Goal: Information Seeking & Learning: Learn about a topic

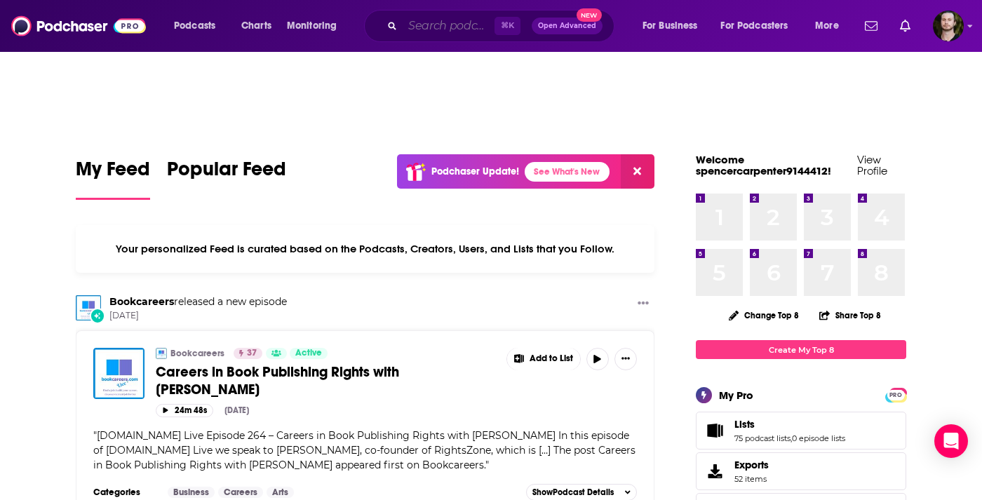
click at [428, 30] on input "Search podcasts, credits, & more..." at bounding box center [449, 26] width 92 height 22
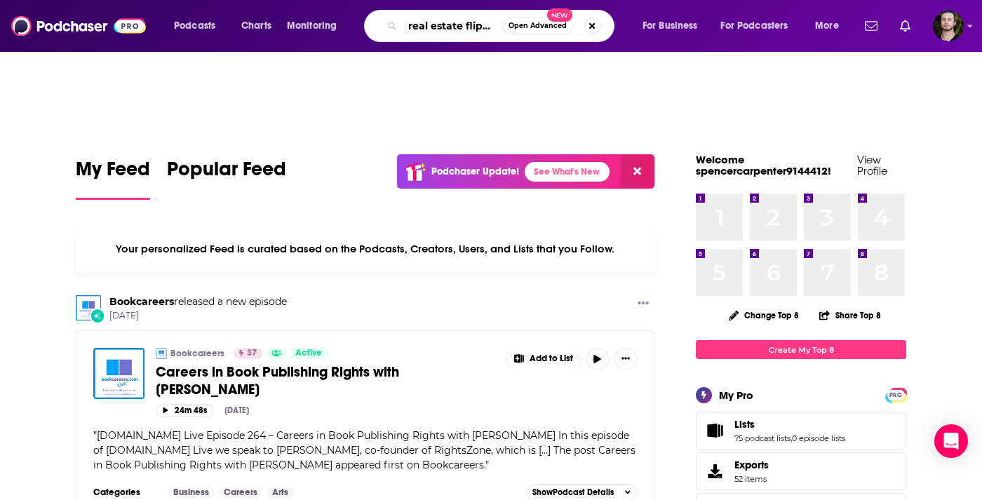
scroll to position [0, 10]
type input "real estate flipping"
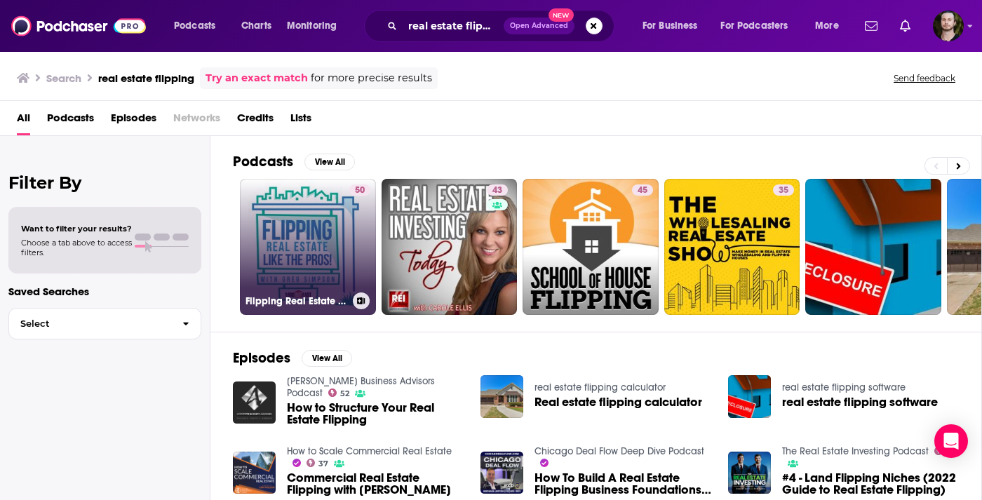
click at [300, 248] on link "50 Flipping Real Estate Like The Pros!" at bounding box center [308, 247] width 136 height 136
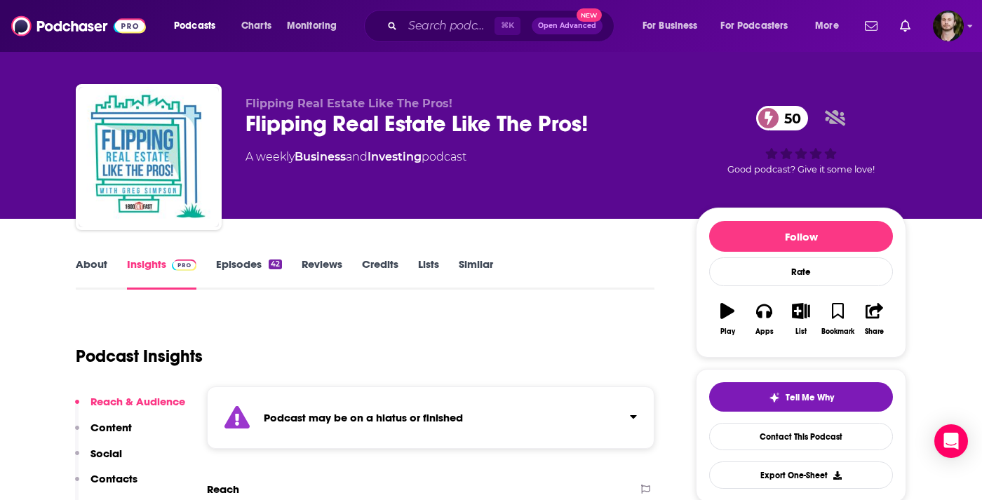
scroll to position [9, 0]
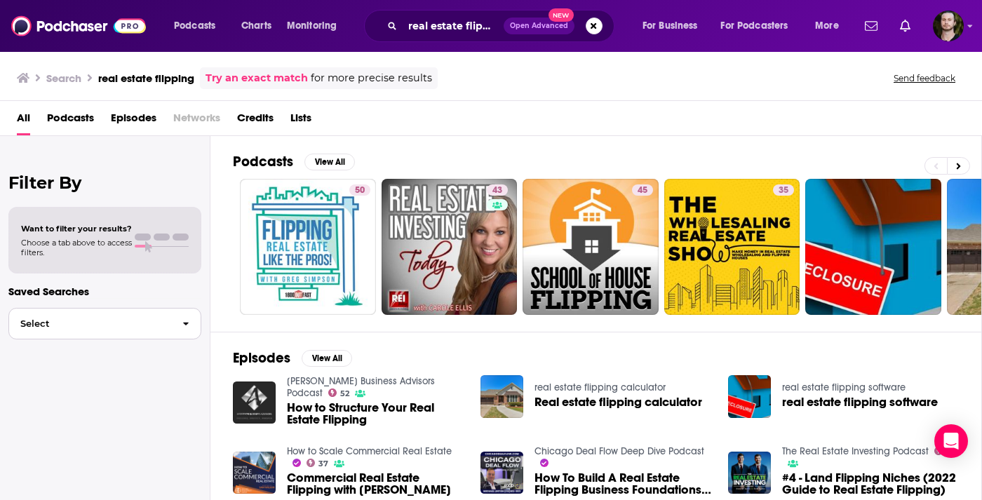
click at [56, 329] on button "Select" at bounding box center [104, 324] width 193 height 32
click at [79, 350] on span "Real Estate/Investing 2025" at bounding box center [87, 353] width 135 height 9
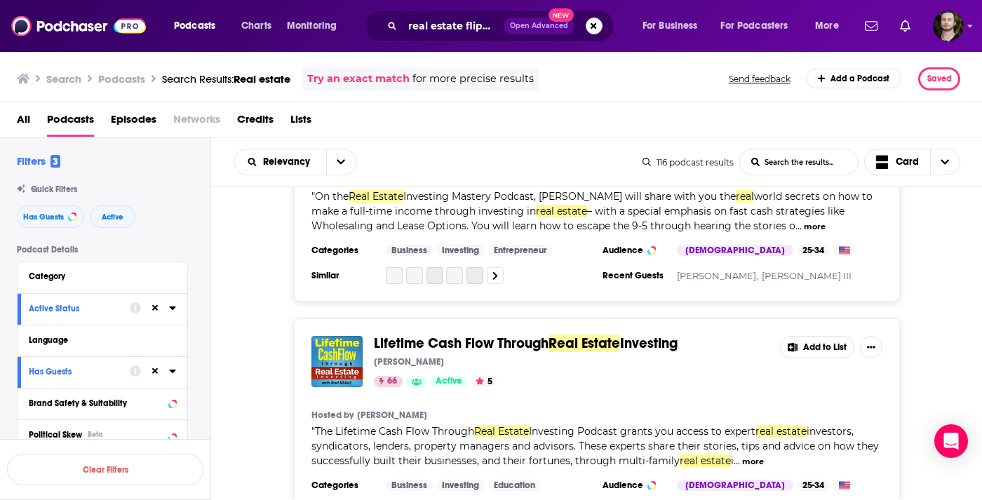
scroll to position [1539, 0]
